Goal: Navigation & Orientation: Go to known website

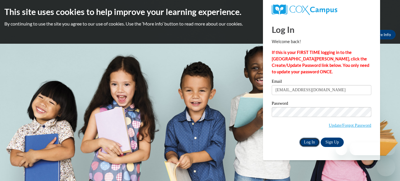
click at [307, 142] on input "Log In" at bounding box center [309, 141] width 20 height 9
